Goal: Information Seeking & Learning: Learn about a topic

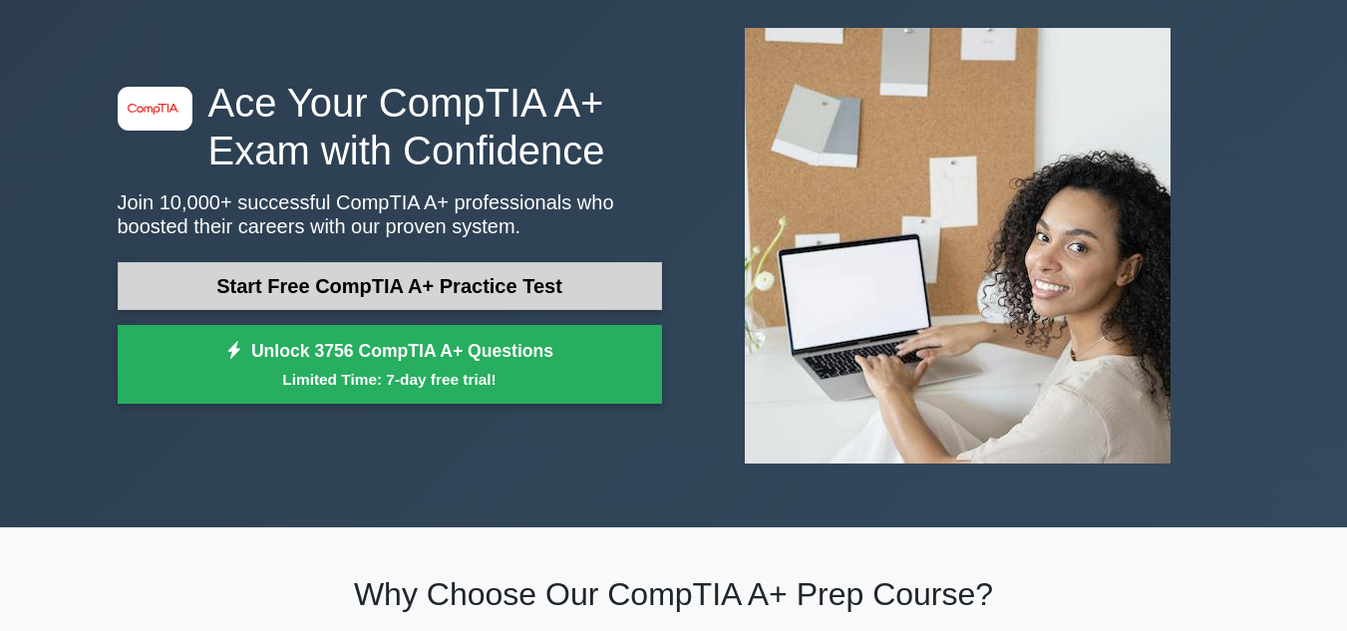
click at [363, 286] on link "Start Free CompTIA A+ Practice Test" at bounding box center [390, 286] width 544 height 48
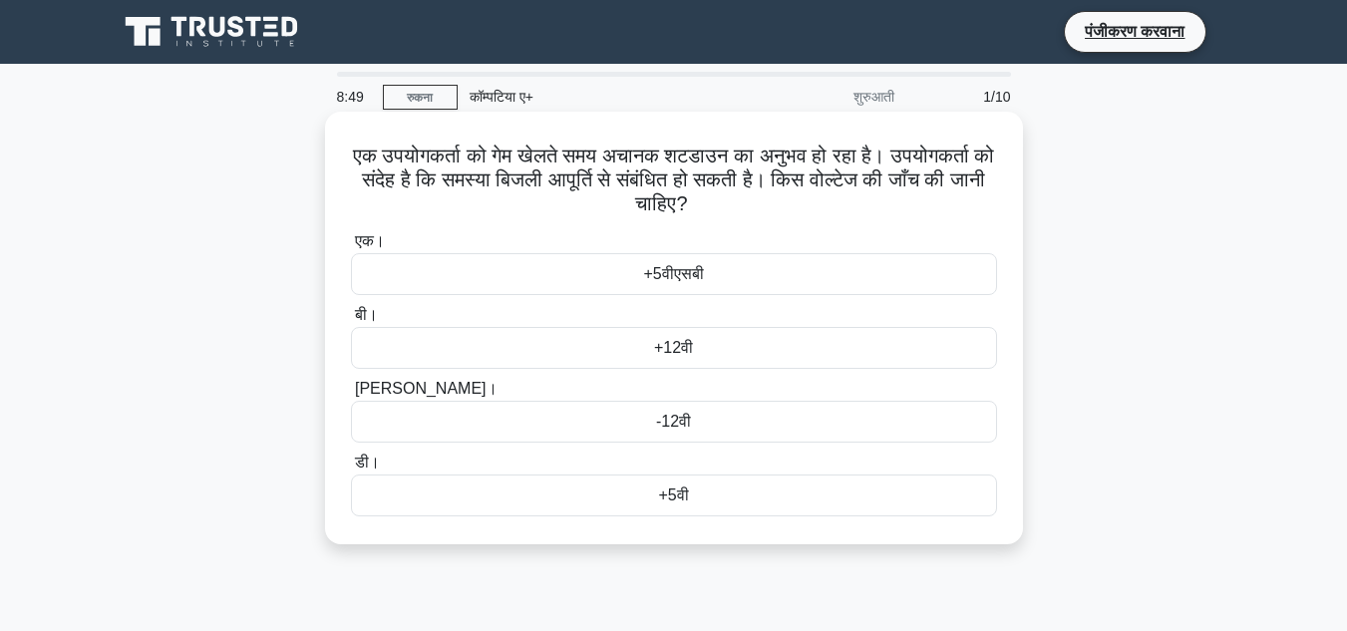
click at [679, 421] on font "-12वी" at bounding box center [673, 421] width 35 height 17
click at [351, 396] on input "[PERSON_NAME]। -12वी" at bounding box center [351, 389] width 0 height 13
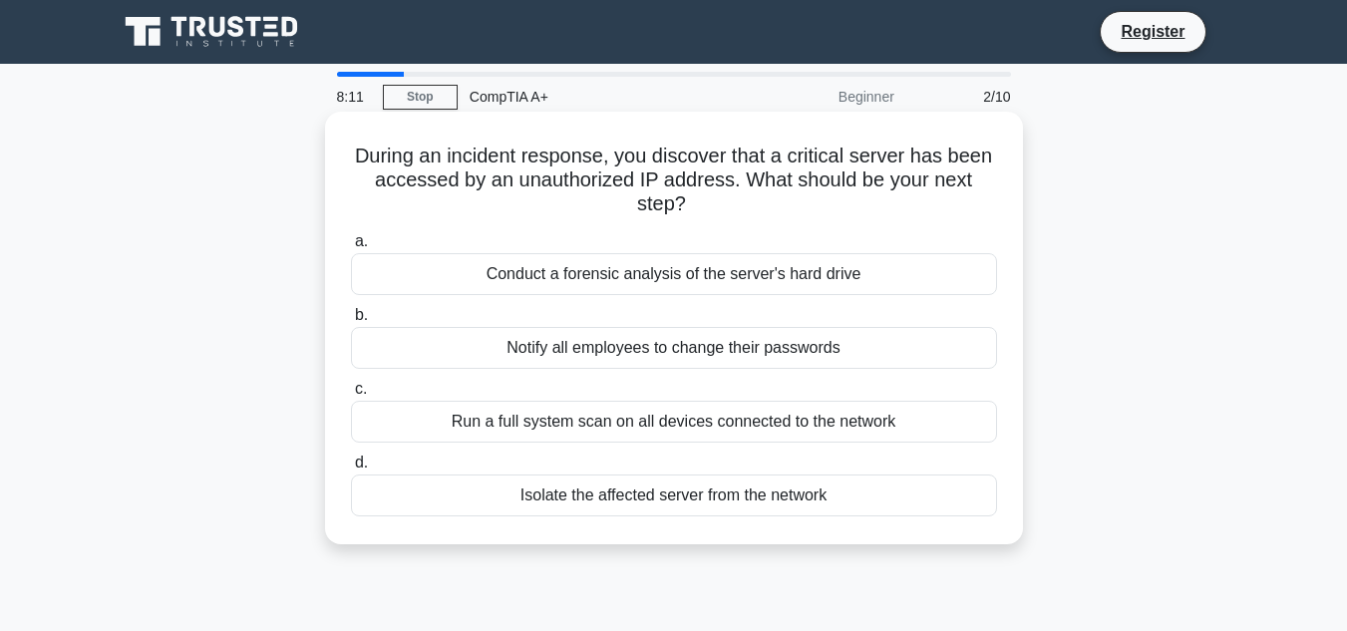
click at [635, 416] on div "Run a full system scan on all devices connected to the network" at bounding box center [674, 422] width 646 height 42
click at [351, 396] on input "c. Run a full system scan on all devices connected to the network" at bounding box center [351, 389] width 0 height 13
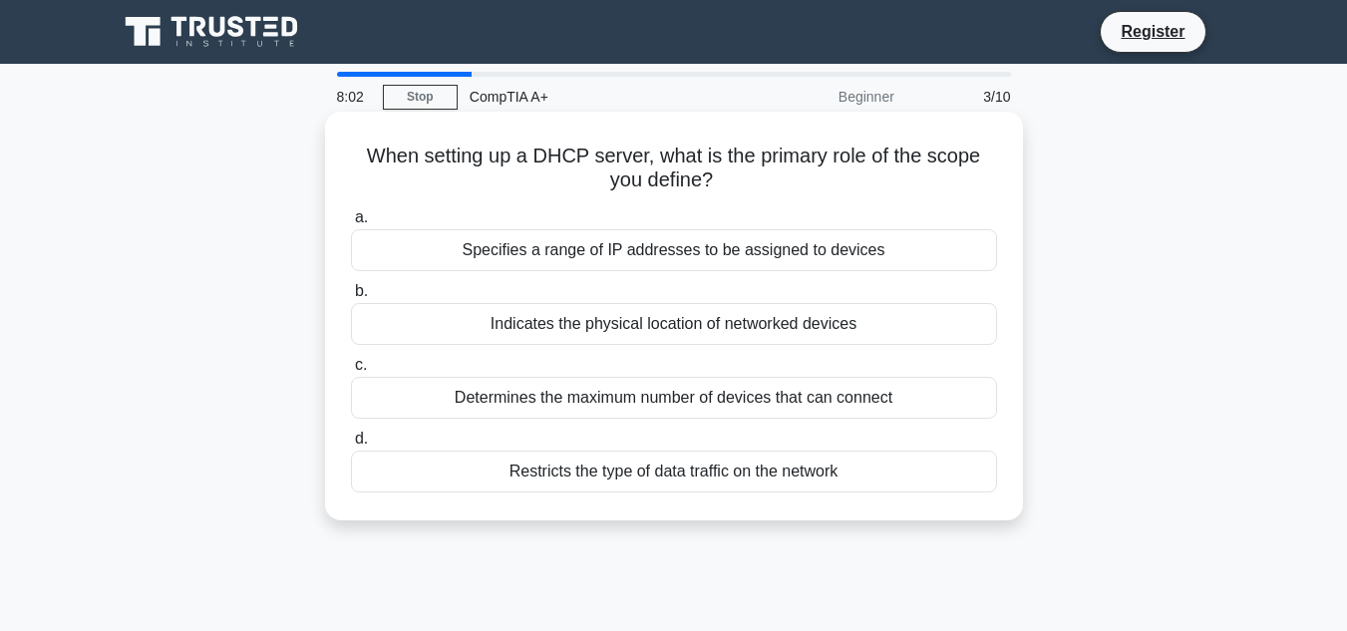
click at [593, 326] on div "Indicates the physical location of networked devices" at bounding box center [674, 324] width 646 height 42
click at [351, 298] on input "b. Indicates the physical location of networked devices" at bounding box center [351, 291] width 0 height 13
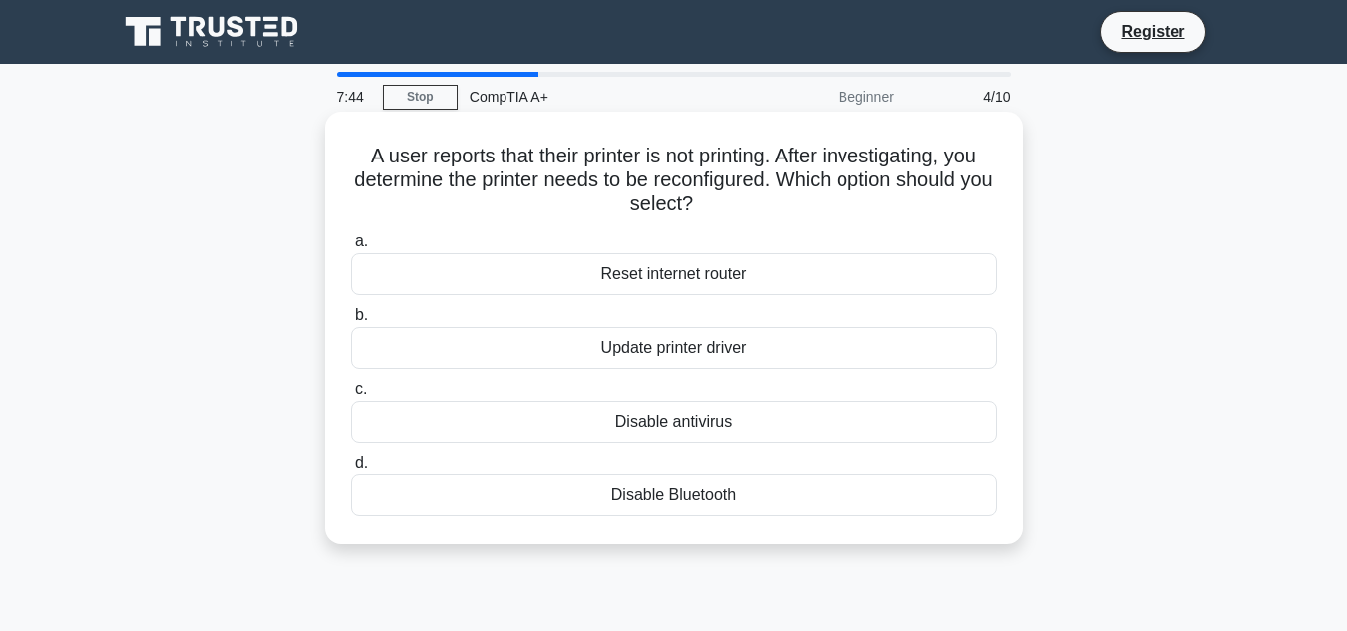
click at [690, 274] on div "Reset internet router" at bounding box center [674, 274] width 646 height 42
click at [351, 248] on input "a. Reset internet router" at bounding box center [351, 241] width 0 height 13
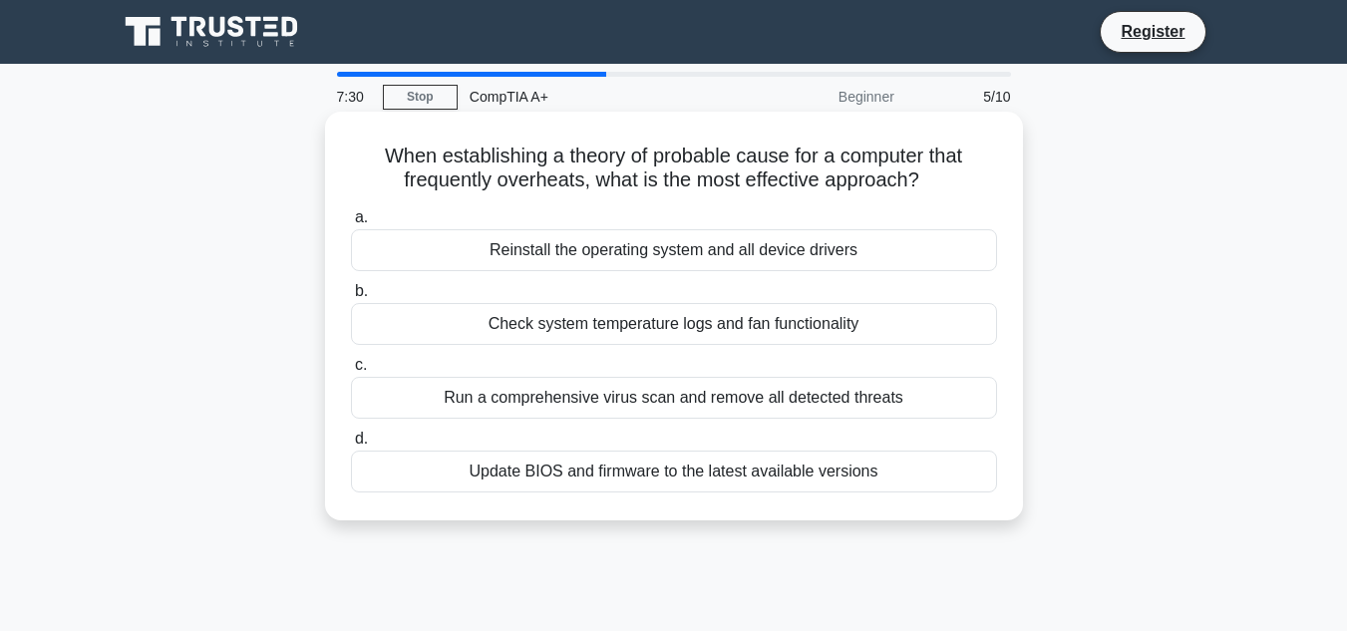
click at [594, 327] on div "Check system temperature logs and fan functionality" at bounding box center [674, 324] width 646 height 42
click at [351, 298] on input "b. Check system temperature logs and fan functionality" at bounding box center [351, 291] width 0 height 13
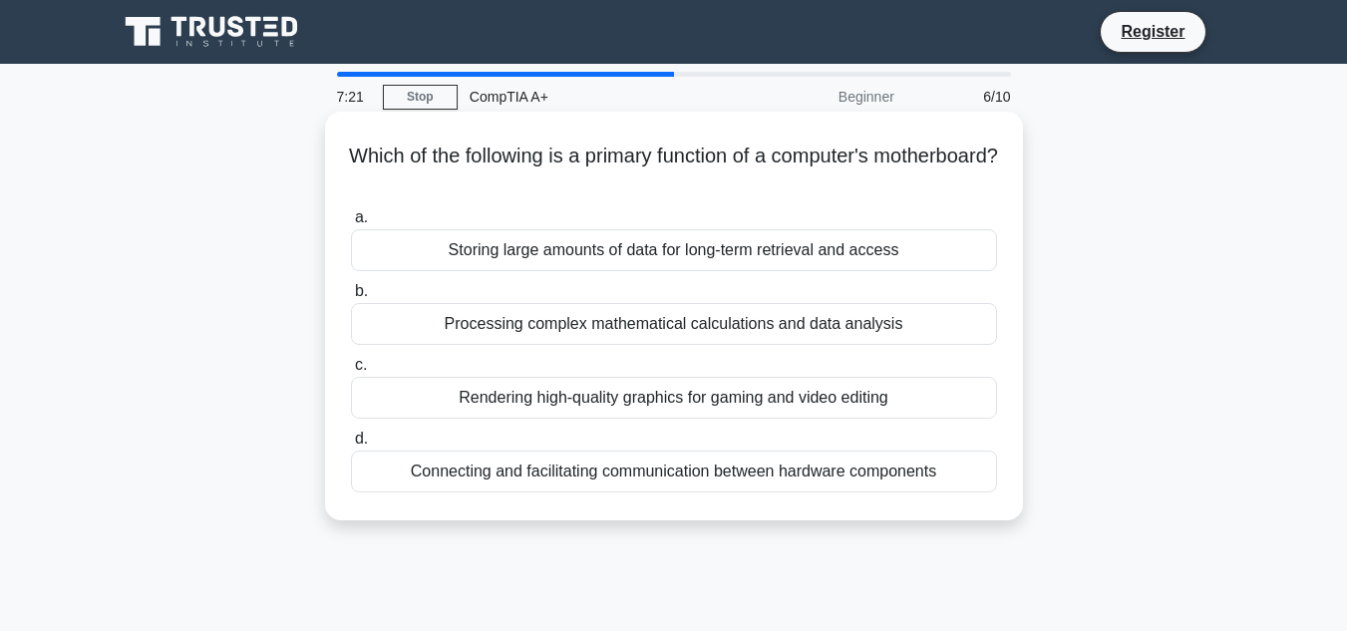
click at [646, 479] on div "Connecting and facilitating communication between hardware components" at bounding box center [674, 472] width 646 height 42
click at [351, 446] on input "d. Connecting and facilitating communication between hardware components" at bounding box center [351, 439] width 0 height 13
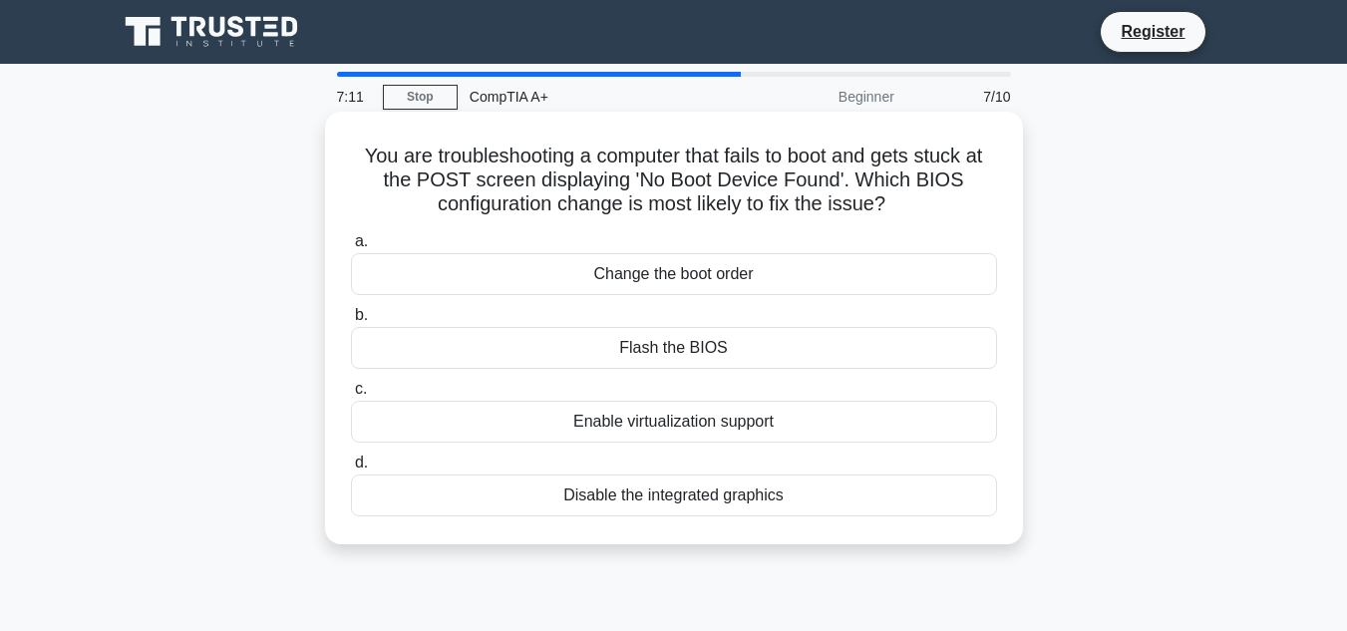
click at [701, 355] on div "Flash the BIOS" at bounding box center [674, 348] width 646 height 42
click at [351, 322] on input "b. Flash the BIOS" at bounding box center [351, 315] width 0 height 13
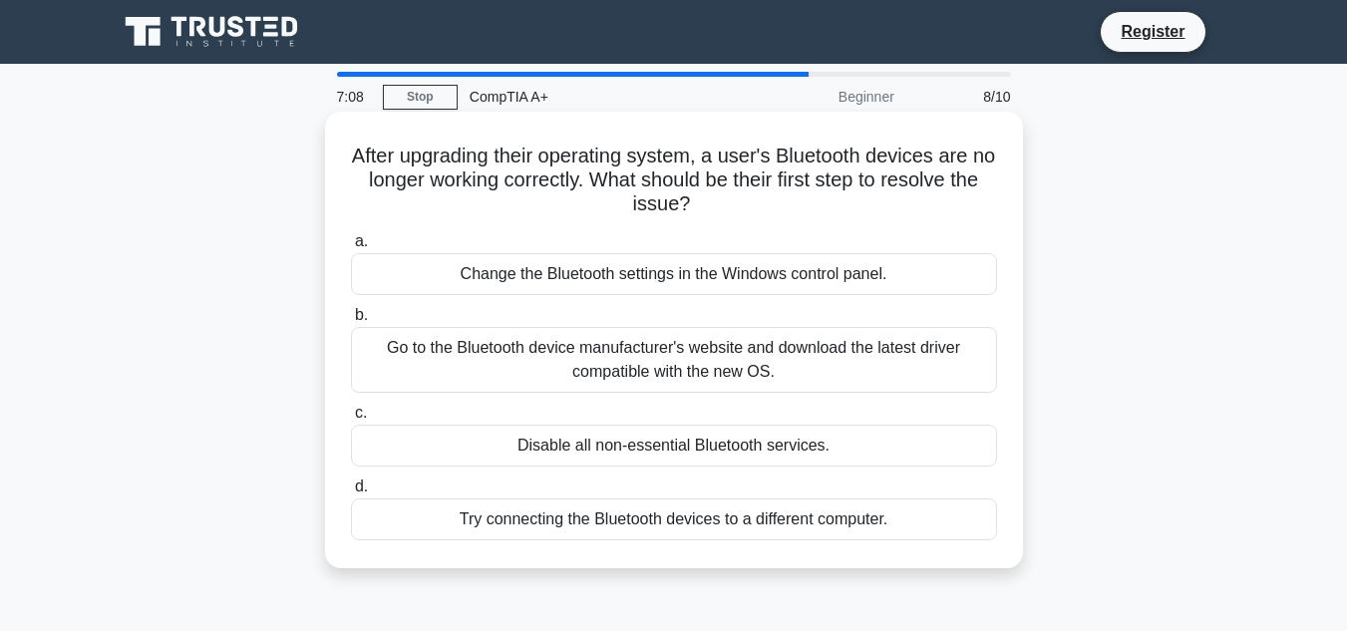
click at [643, 451] on div "Disable all non-essential Bluetooth services." at bounding box center [674, 446] width 646 height 42
click at [351, 420] on input "c. Disable all non-essential Bluetooth services." at bounding box center [351, 413] width 0 height 13
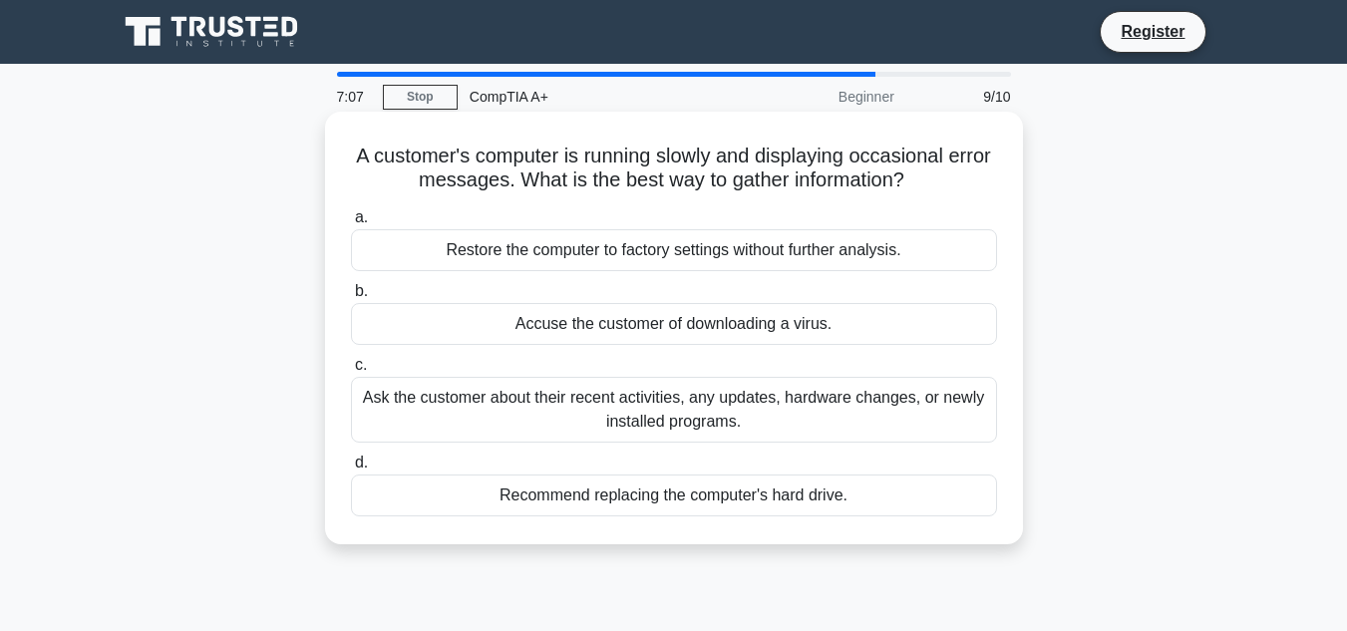
click at [562, 345] on div "Accuse the customer of downloading a virus." at bounding box center [674, 324] width 646 height 42
click at [351, 298] on input "b. Accuse the customer of downloading a virus." at bounding box center [351, 291] width 0 height 13
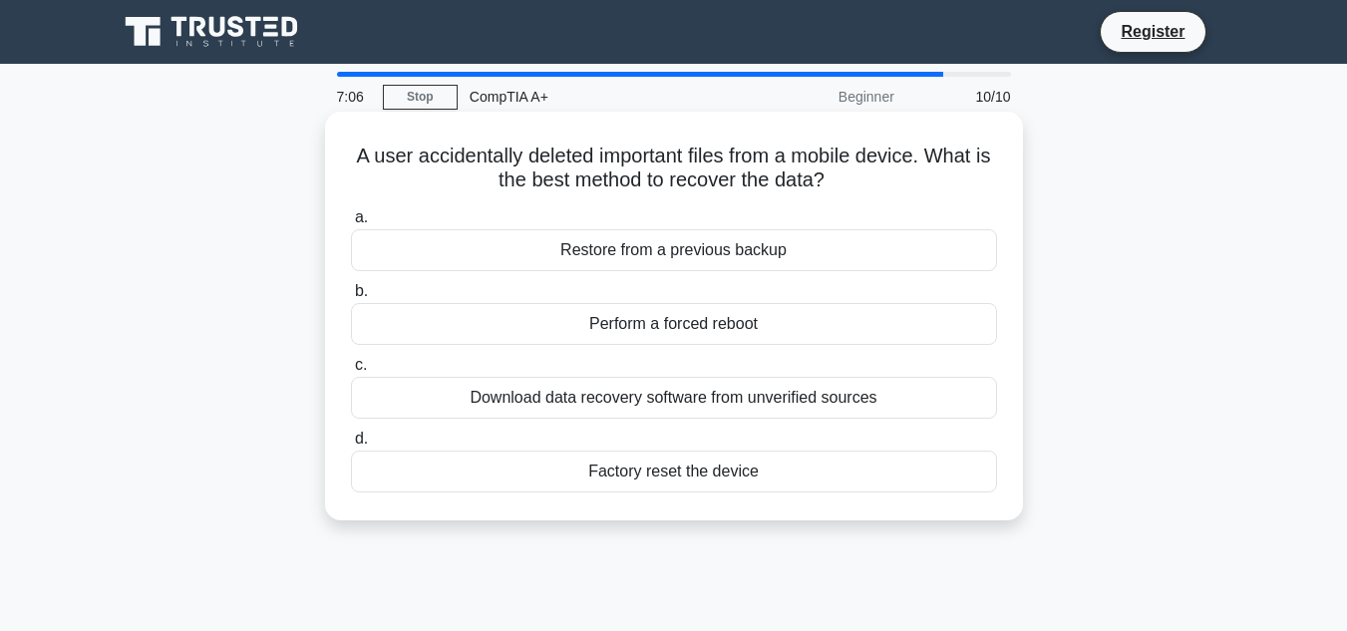
click at [653, 359] on label "c. Download data recovery software from unverified sources" at bounding box center [674, 386] width 646 height 66
click at [351, 359] on input "c. Download data recovery software from unverified sources" at bounding box center [351, 365] width 0 height 13
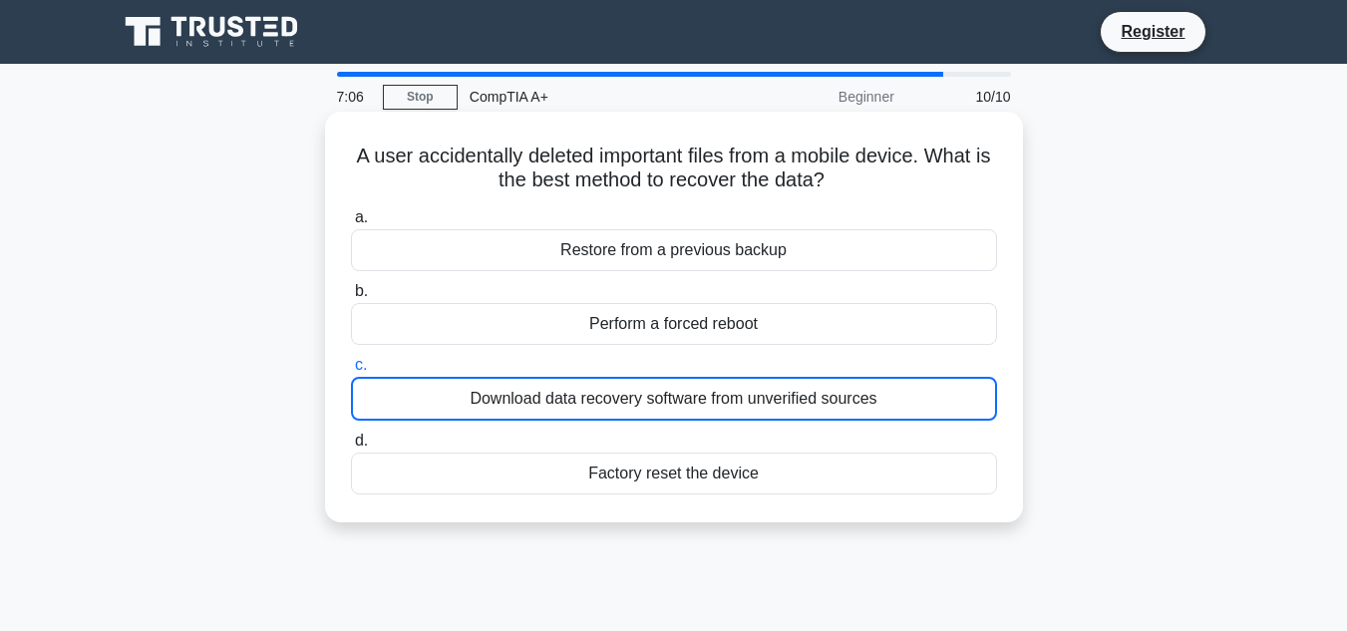
click at [663, 326] on div "Perform a forced reboot" at bounding box center [674, 324] width 646 height 42
click at [351, 298] on input "b. Perform a forced reboot" at bounding box center [351, 291] width 0 height 13
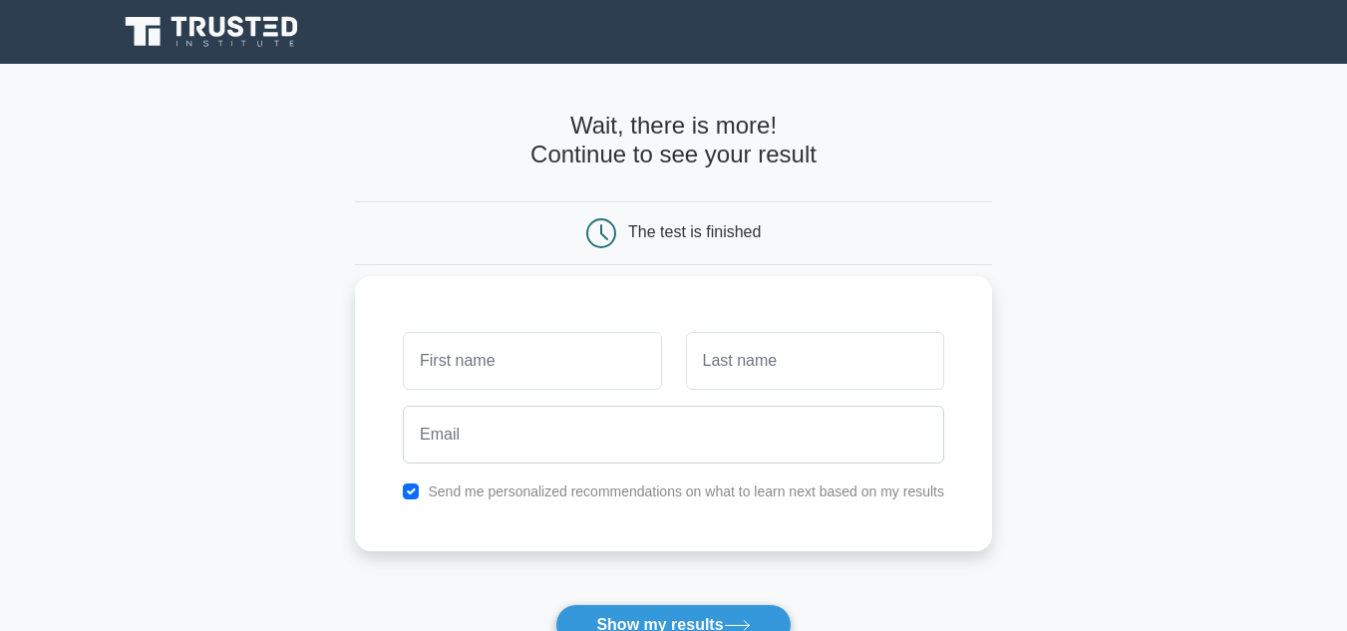
scroll to position [100, 0]
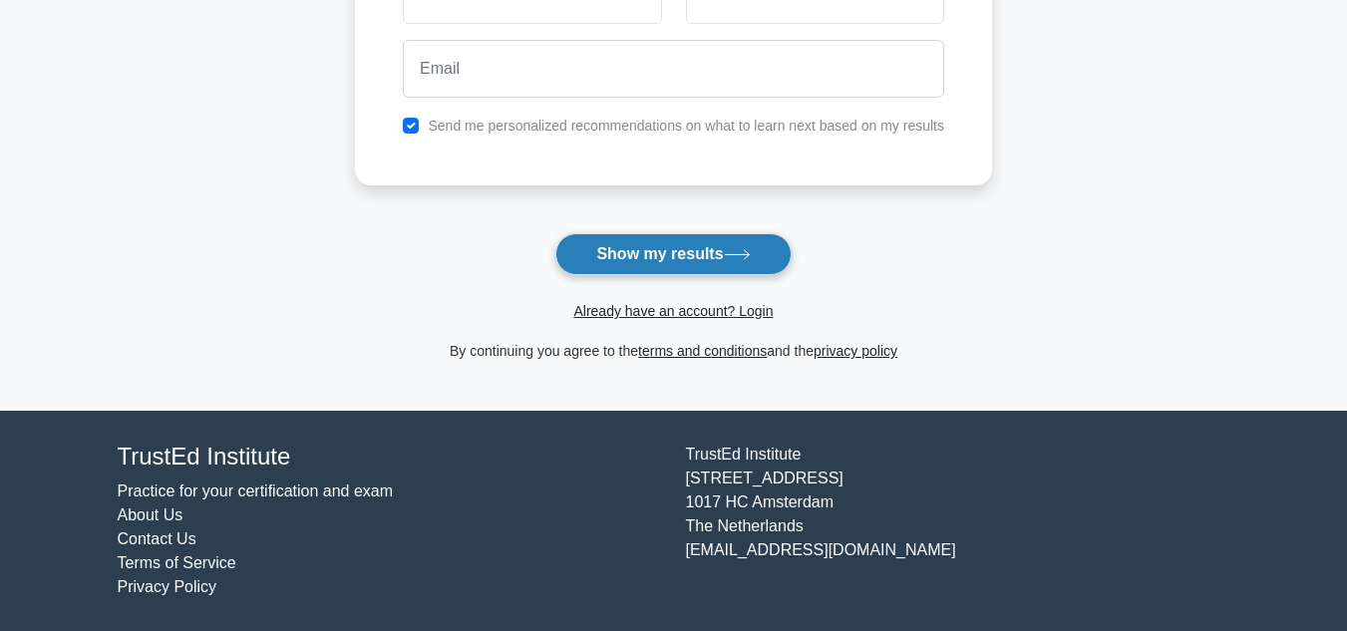
click at [688, 261] on button "Show my results" at bounding box center [672, 254] width 235 height 42
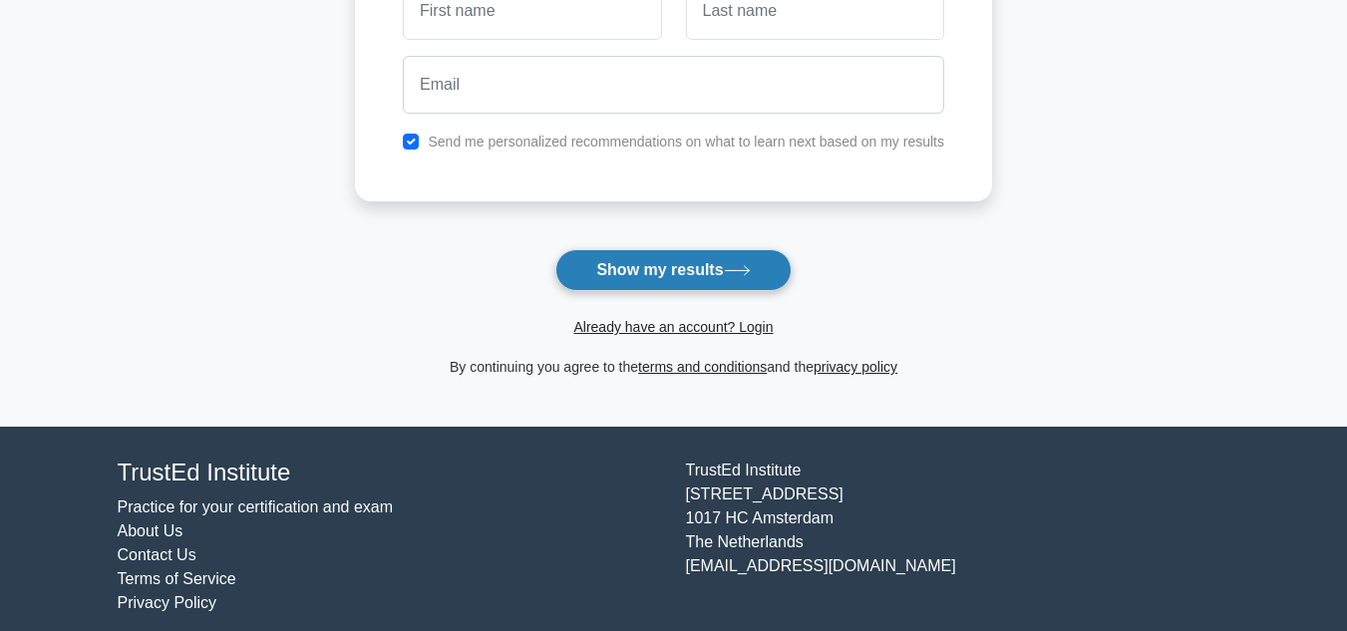
click at [679, 266] on button "Show my results" at bounding box center [672, 270] width 235 height 42
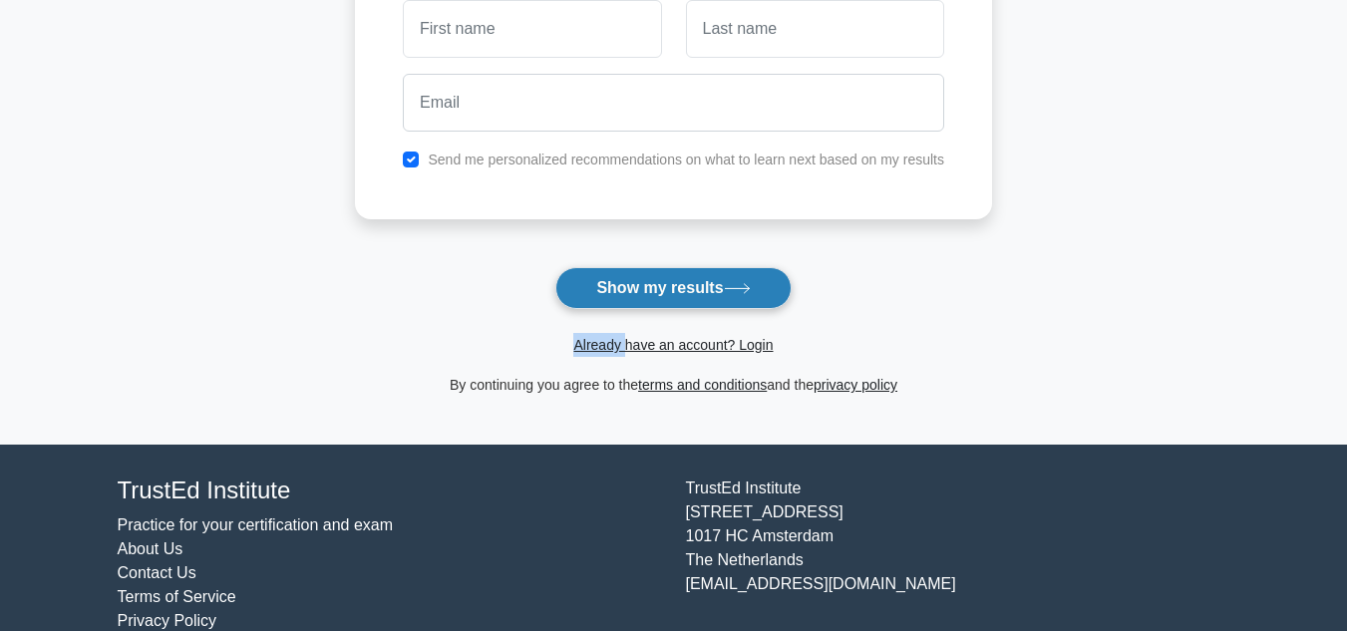
click at [679, 266] on form "Wait, there is more! Continue to see your result The test is finished and the" at bounding box center [673, 86] width 637 height 622
click at [685, 294] on button "Show my results" at bounding box center [672, 288] width 235 height 42
drag, startPoint x: 765, startPoint y: 288, endPoint x: 747, endPoint y: 283, distance: 18.6
click at [765, 286] on button "Show my results" at bounding box center [672, 288] width 235 height 42
